Goal: Task Accomplishment & Management: Complete application form

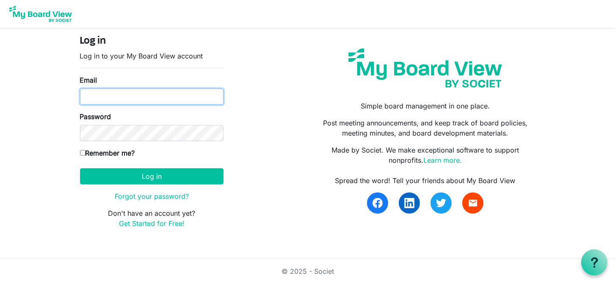
click at [150, 98] on input "Email" at bounding box center [151, 96] width 143 height 16
type input "[EMAIL_ADDRESS][PERSON_NAME][DOMAIN_NAME]"
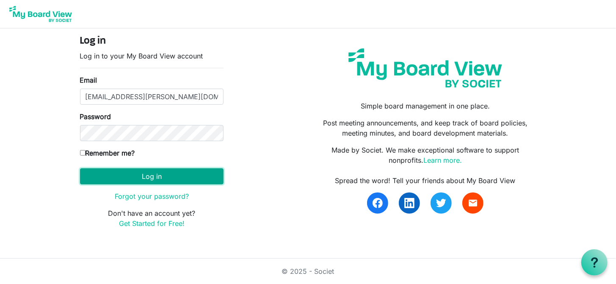
click at [159, 172] on button "Log in" at bounding box center [151, 176] width 143 height 16
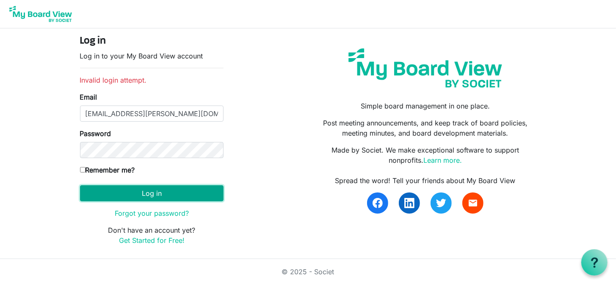
click at [116, 195] on button "Log in" at bounding box center [151, 193] width 143 height 16
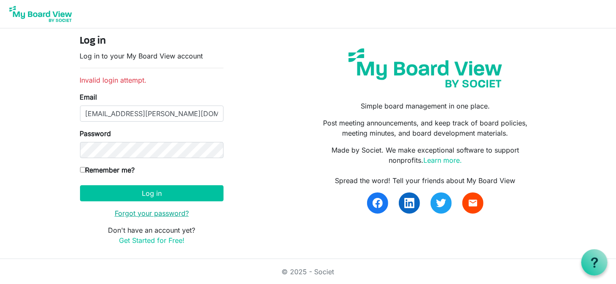
click at [161, 212] on link "Forgot your password?" at bounding box center [152, 213] width 74 height 8
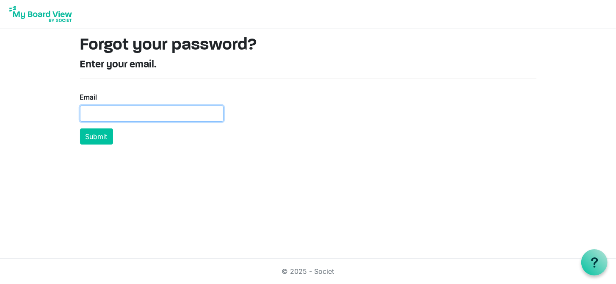
click at [143, 117] on input "Email" at bounding box center [151, 113] width 143 height 16
type input "[EMAIL_ADDRESS][PERSON_NAME][DOMAIN_NAME]"
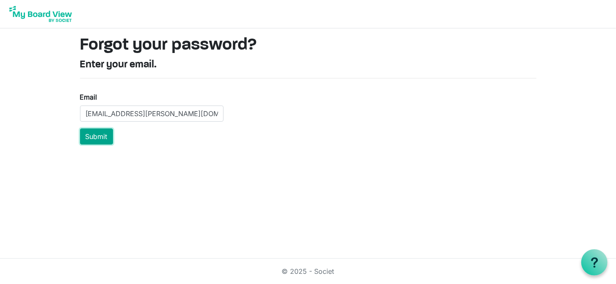
click at [103, 138] on button "Submit" at bounding box center [96, 136] width 33 height 16
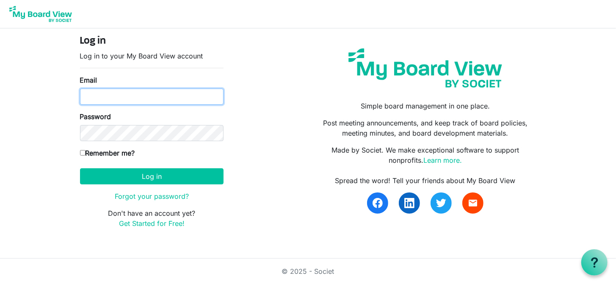
click at [145, 97] on input "Email" at bounding box center [151, 96] width 143 height 16
type input "[EMAIL_ADDRESS][PERSON_NAME][DOMAIN_NAME]"
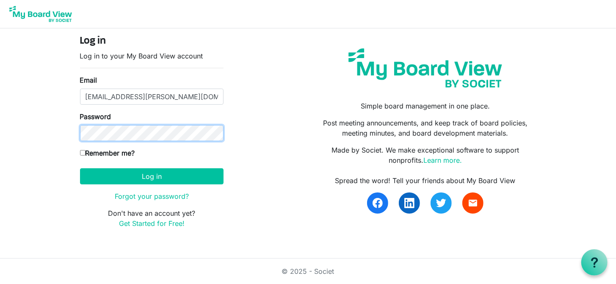
click at [80, 168] on button "Log in" at bounding box center [151, 176] width 143 height 16
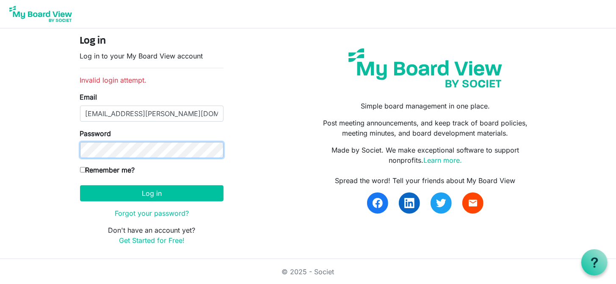
click at [80, 185] on button "Log in" at bounding box center [151, 193] width 143 height 16
click at [154, 240] on link "Get Started for Free!" at bounding box center [152, 240] width 66 height 8
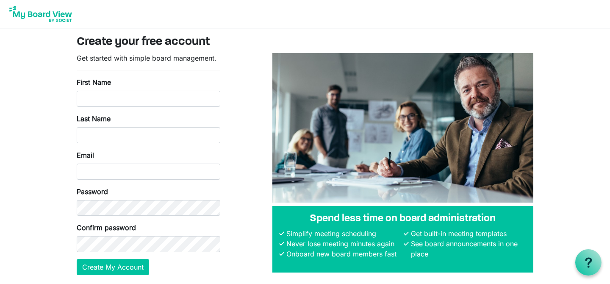
click at [102, 108] on form "Get started with simple board management. First Name Last Name Email Password C…" at bounding box center [148, 164] width 143 height 222
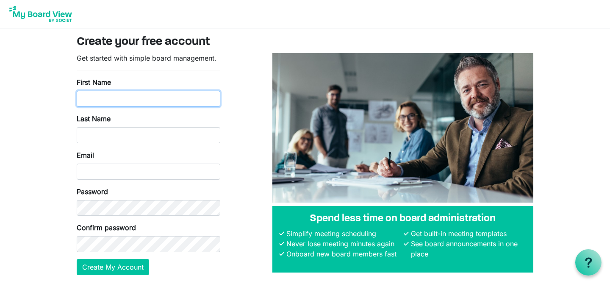
click at [102, 103] on input "First Name" at bounding box center [148, 99] width 143 height 16
type input "Glen"
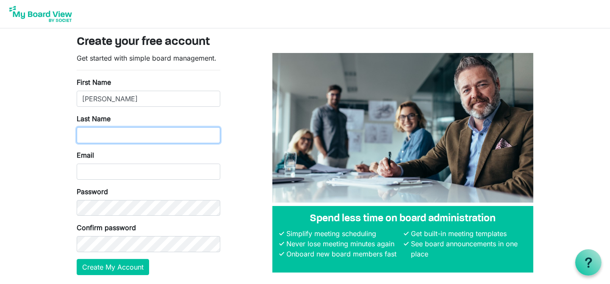
type input "[PERSON_NAME]"
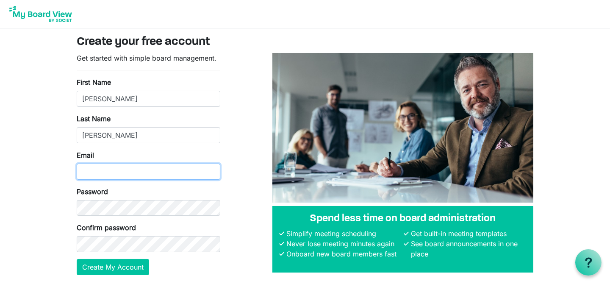
click at [108, 170] on input "Email" at bounding box center [148, 171] width 143 height 16
type input "[EMAIL_ADDRESS][PERSON_NAME][DOMAIN_NAME]"
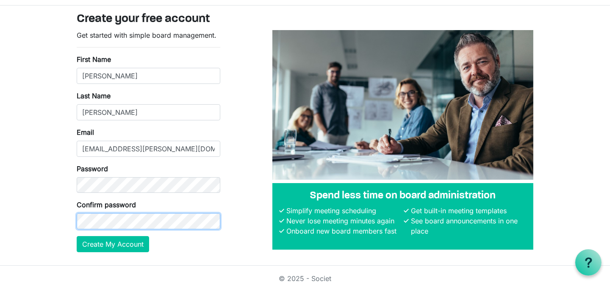
scroll to position [30, 0]
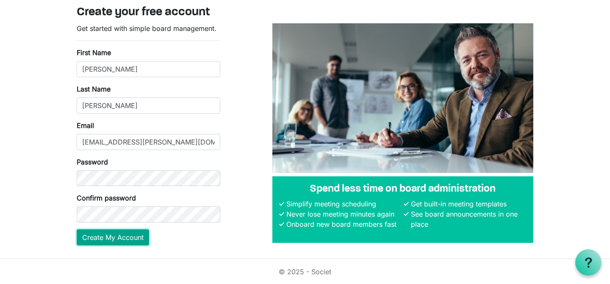
click at [107, 240] on button "Create My Account" at bounding box center [113, 237] width 72 height 16
click at [114, 237] on button "Create My Account" at bounding box center [113, 237] width 72 height 16
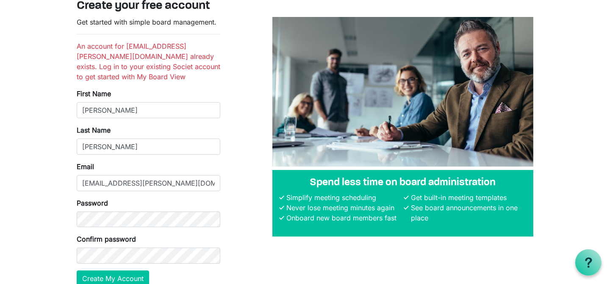
scroll to position [42, 0]
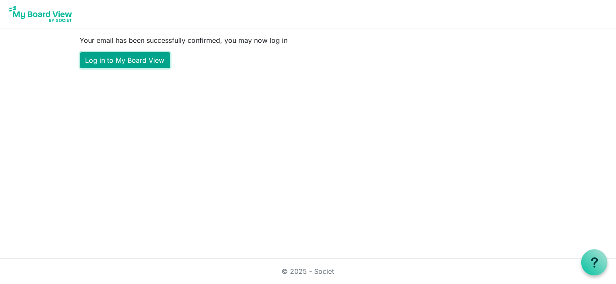
click at [142, 56] on link "Log in to My Board View" at bounding box center [125, 60] width 90 height 16
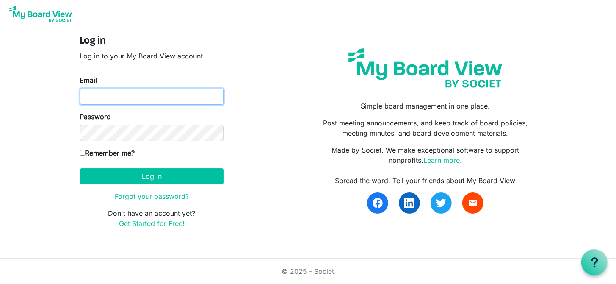
click at [126, 92] on input "Email" at bounding box center [151, 96] width 143 height 16
type input "gkobussen@shaw.ca"
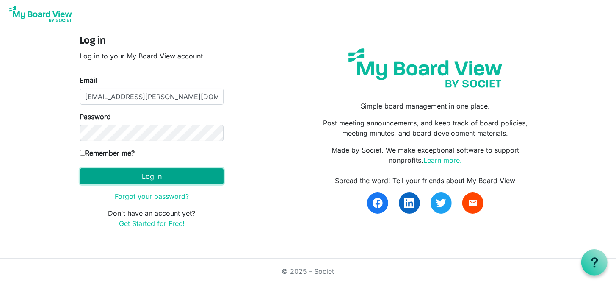
click at [141, 172] on button "Log in" at bounding box center [151, 176] width 143 height 16
